Goal: Task Accomplishment & Management: Complete application form

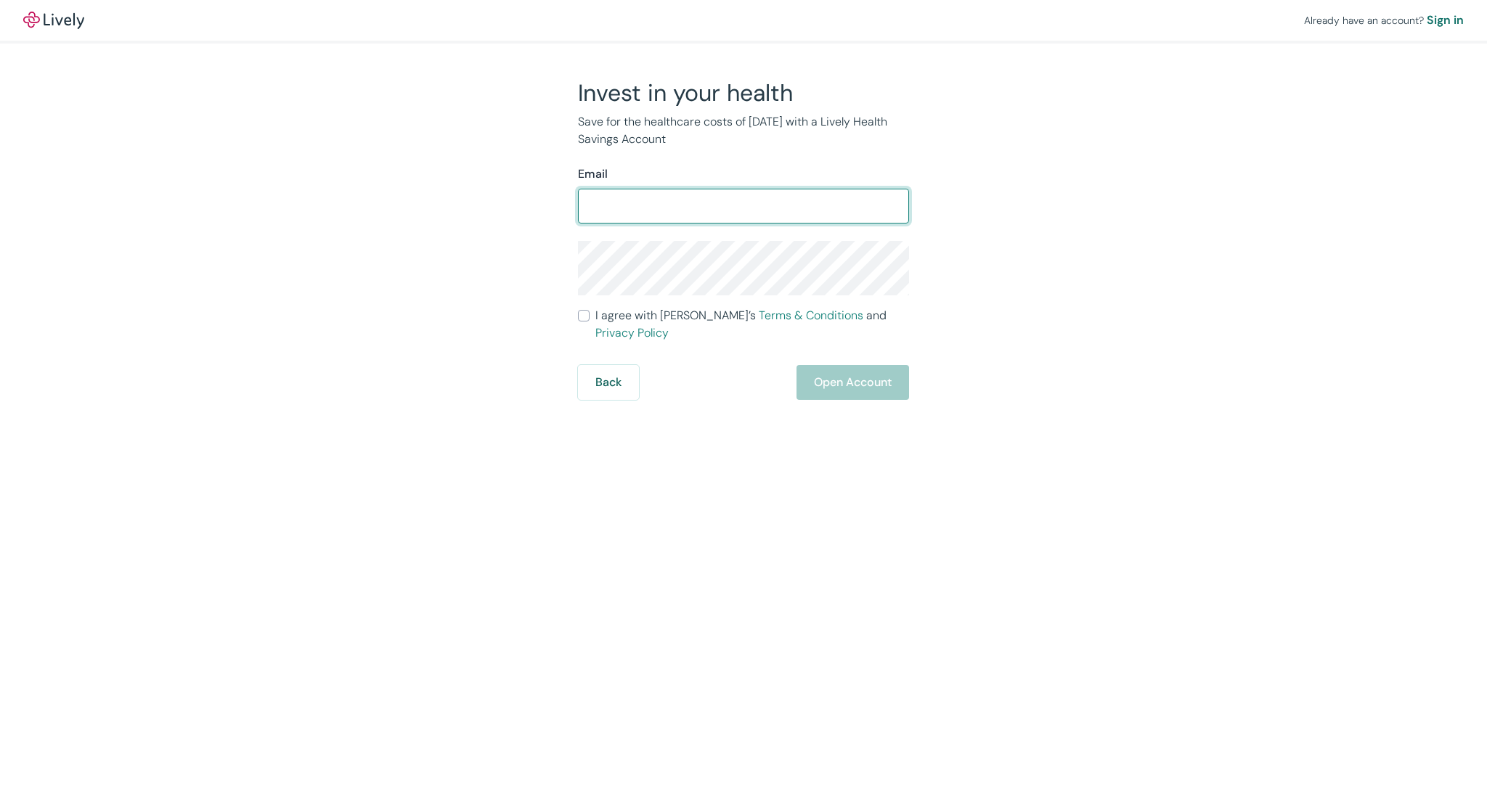
click at [671, 206] on input "Email" at bounding box center [743, 206] width 331 height 29
type input "[PERSON_NAME][EMAIL_ADDRESS][DOMAIN_NAME]"
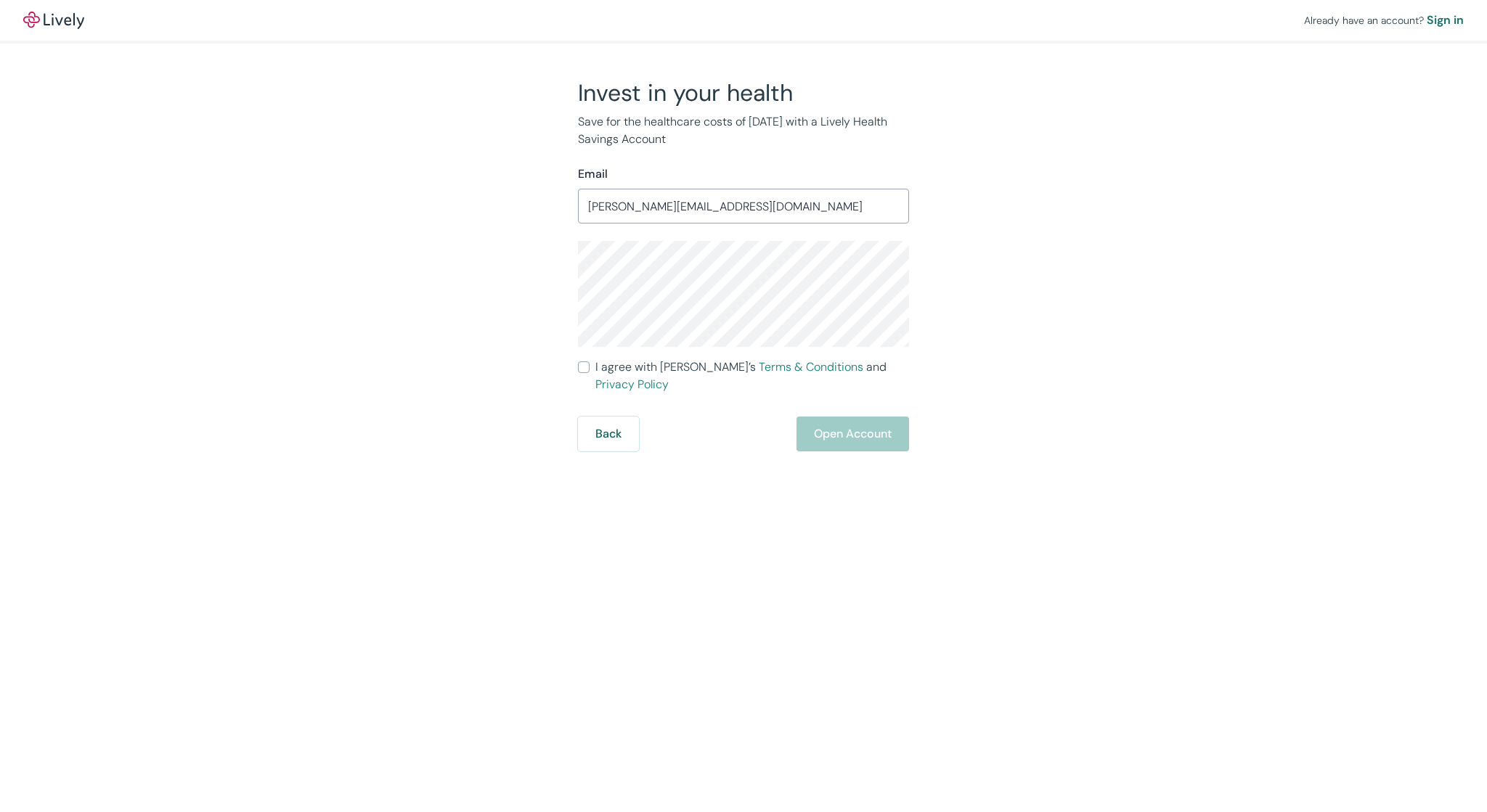
click at [596, 364] on span "I agree with Lively’s Terms & Conditions and Privacy Policy" at bounding box center [752, 376] width 313 height 35
click at [589, 364] on input "I agree with Lively’s Terms & Conditions and Privacy Policy" at bounding box center [584, 367] width 12 height 12
checkbox input "true"
click at [853, 419] on button "Open Account" at bounding box center [852, 434] width 112 height 35
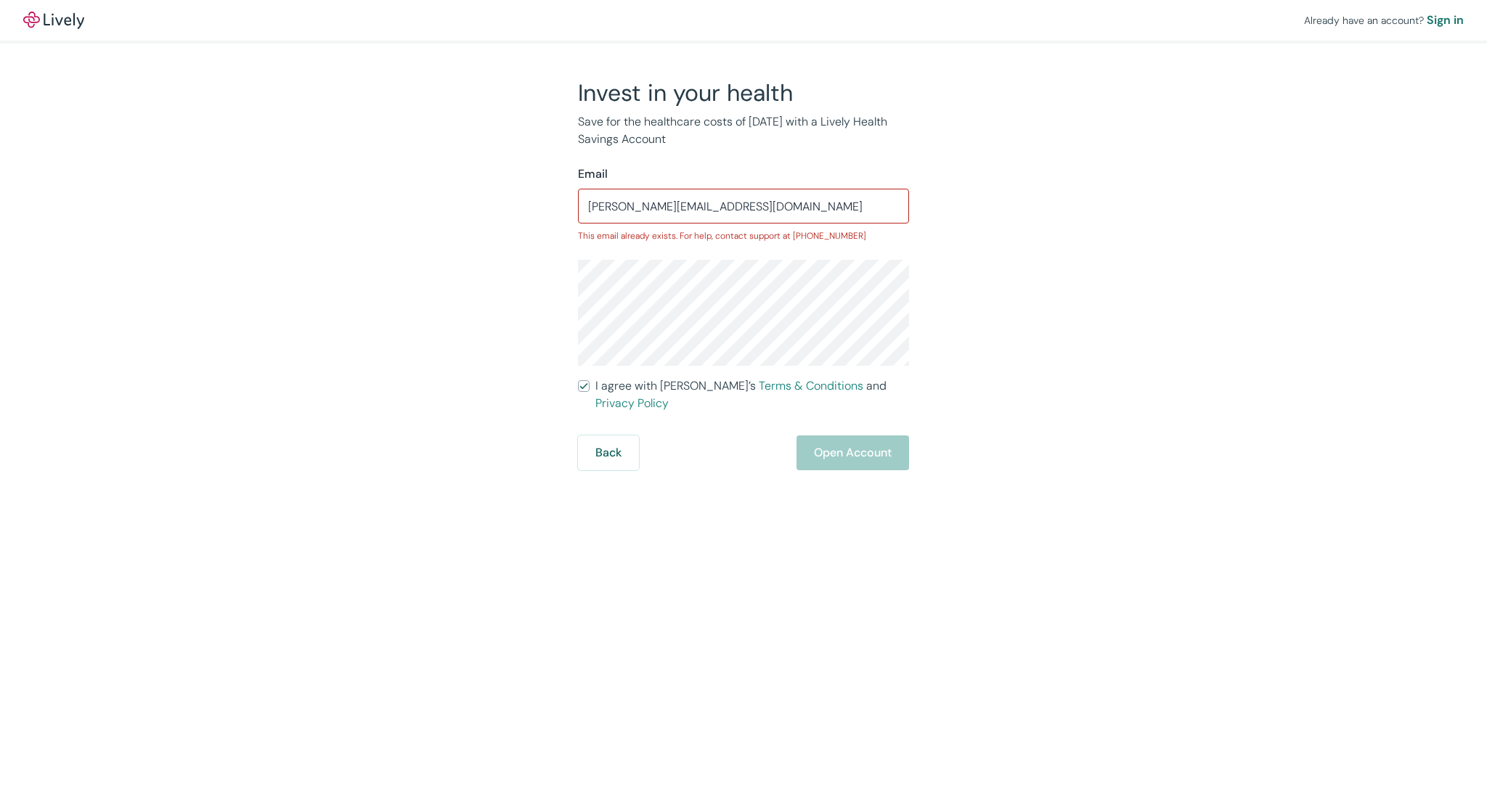
click at [838, 437] on div "Back Open Account" at bounding box center [743, 453] width 331 height 35
click at [1439, 18] on div "Sign in" at bounding box center [1446, 21] width 37 height 18
